Goal: Transaction & Acquisition: Purchase product/service

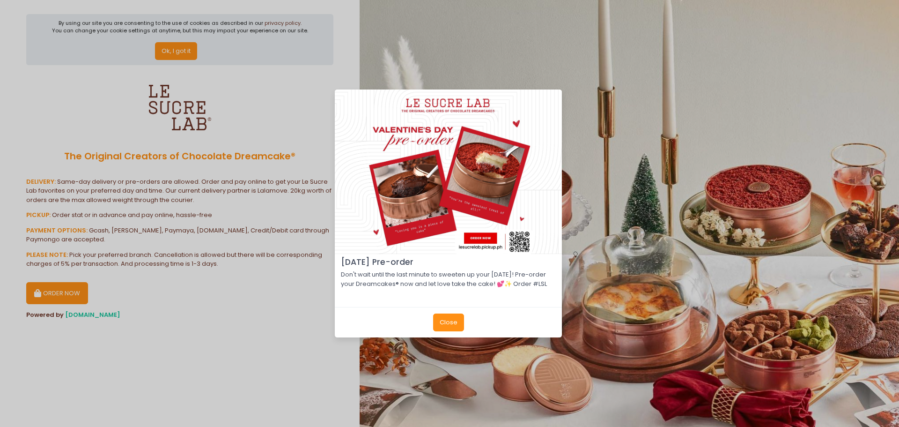
click at [447, 331] on button "Close" at bounding box center [448, 322] width 31 height 18
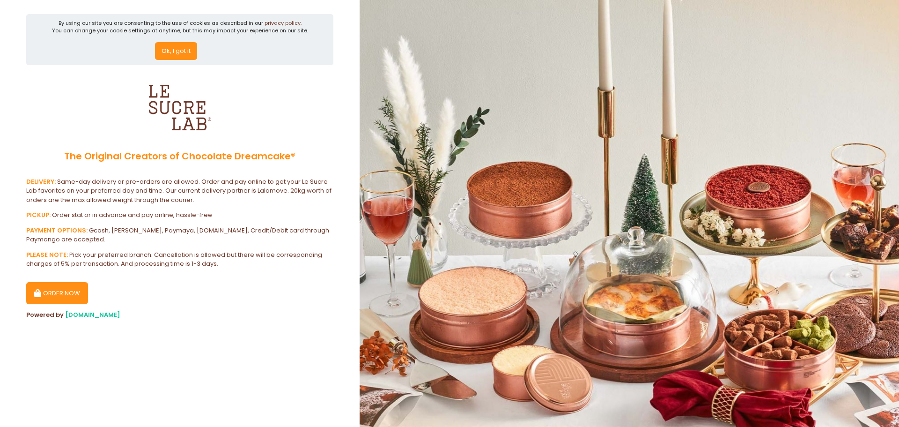
click at [178, 58] on button "Ok, I got it" at bounding box center [176, 51] width 42 height 18
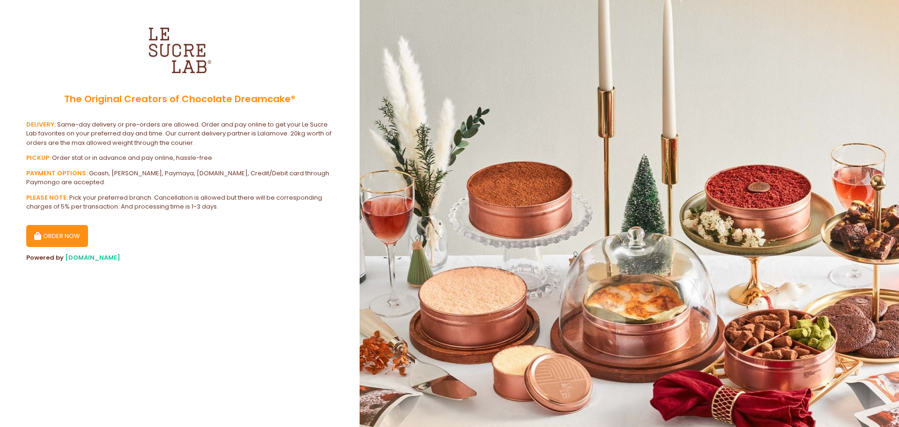
click at [61, 233] on button "ORDER NOW" at bounding box center [57, 236] width 62 height 22
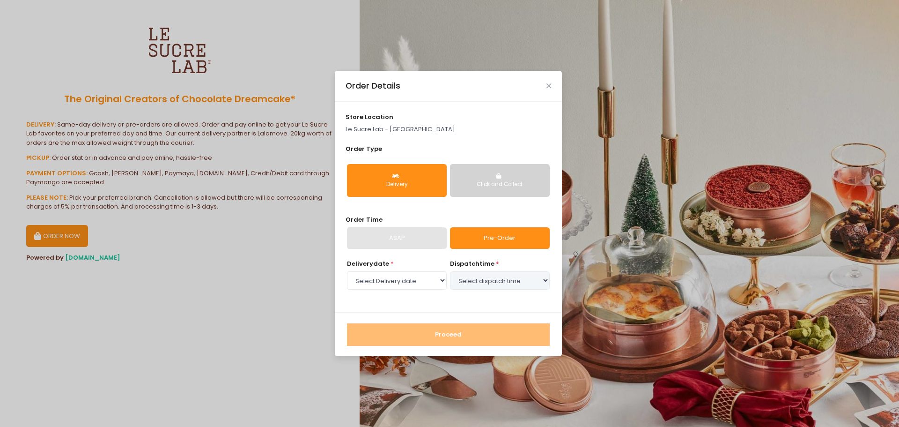
select select "[DATE]"
click at [470, 186] on div "Click and Collect" at bounding box center [500, 184] width 87 height 8
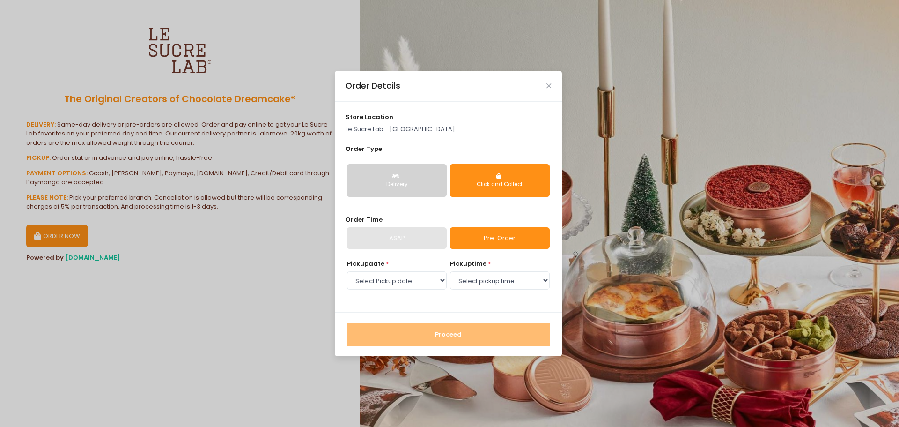
click at [414, 238] on div "ASAP" at bounding box center [397, 238] width 100 height 22
click at [413, 239] on div "ASAP" at bounding box center [397, 238] width 100 height 22
click at [409, 240] on div "ASAP" at bounding box center [397, 238] width 100 height 22
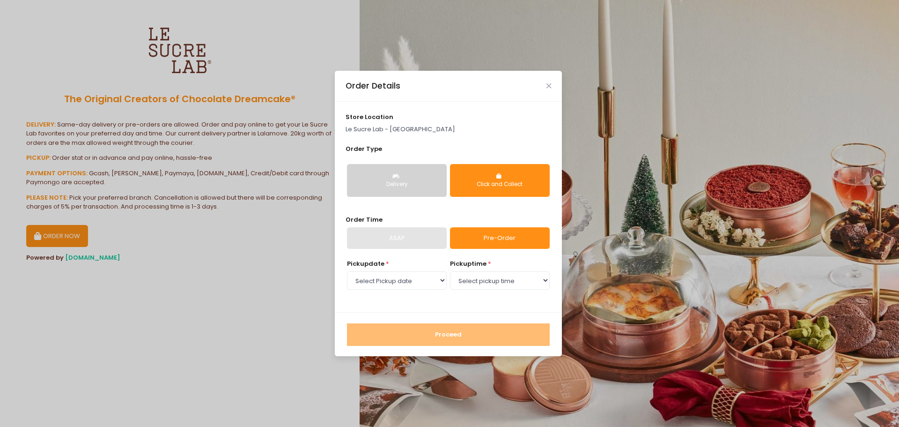
click at [391, 226] on div "Order Time ASAP Pre-Order" at bounding box center [449, 232] width 206 height 34
click at [423, 128] on p "Le Sucre Lab - [GEOGRAPHIC_DATA]" at bounding box center [449, 129] width 206 height 9
click at [422, 129] on p "Le Sucre Lab - [GEOGRAPHIC_DATA]" at bounding box center [449, 129] width 206 height 9
click at [550, 87] on icon "Close" at bounding box center [549, 85] width 5 height 7
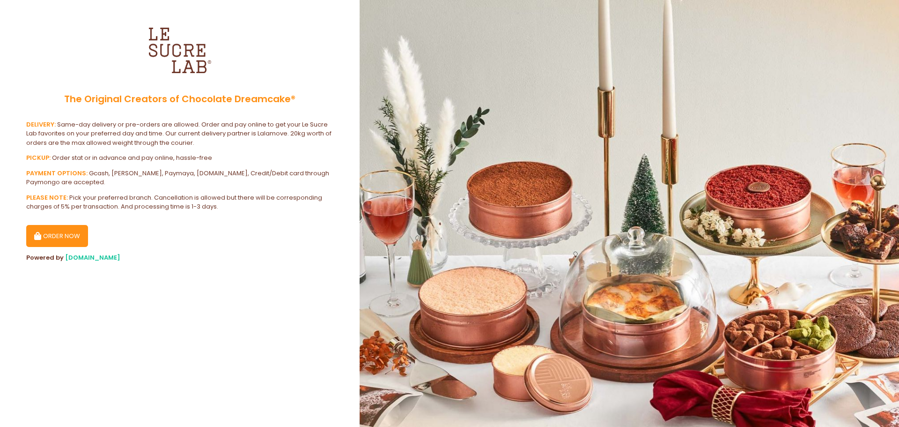
click at [307, 327] on section "The Original Creators of Chocolate Dreamcake® DELIVERY: Same-day delivery or pr…" at bounding box center [180, 213] width 360 height 427
